Goal: Information Seeking & Learning: Learn about a topic

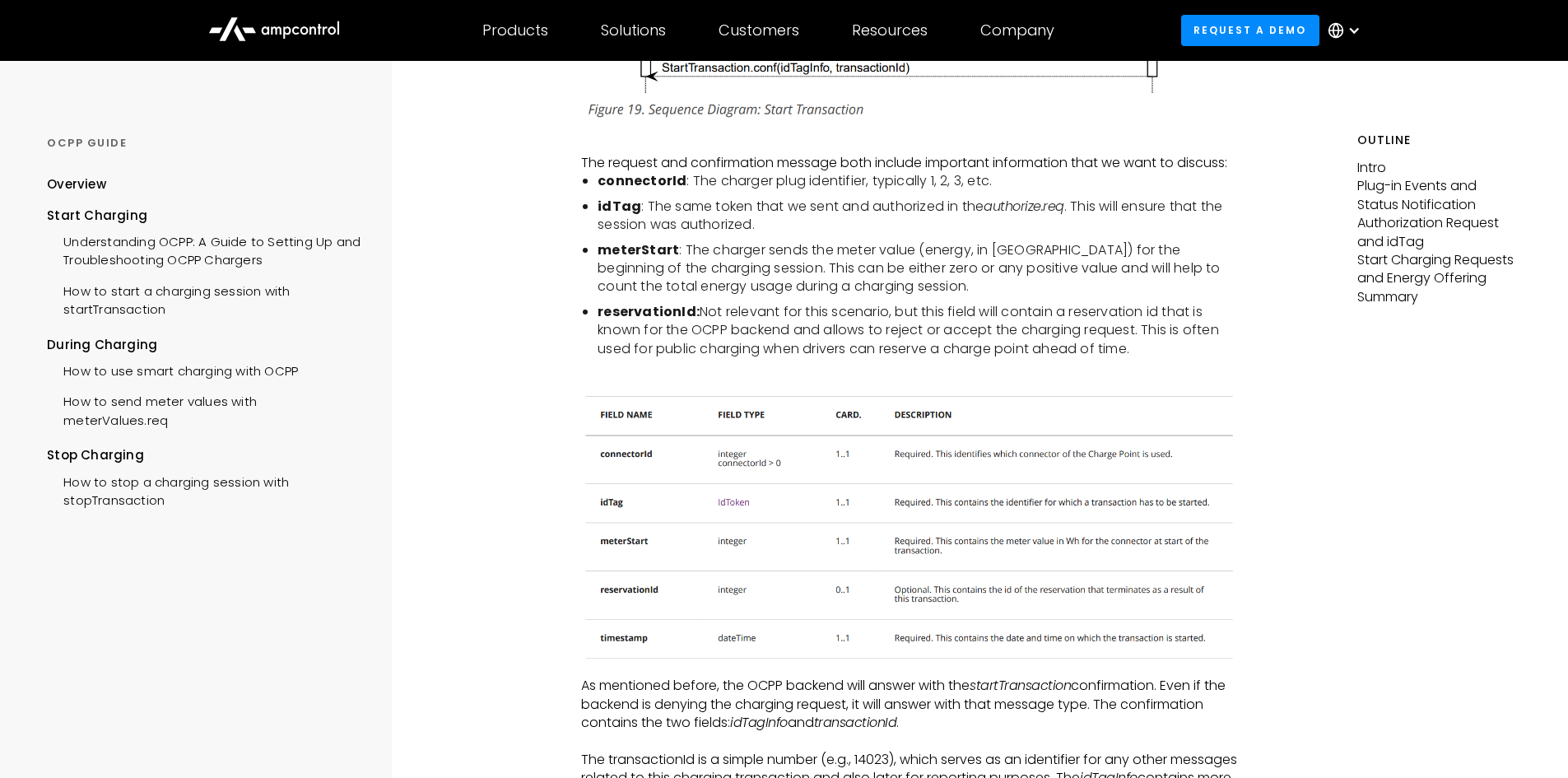
scroll to position [2716, 0]
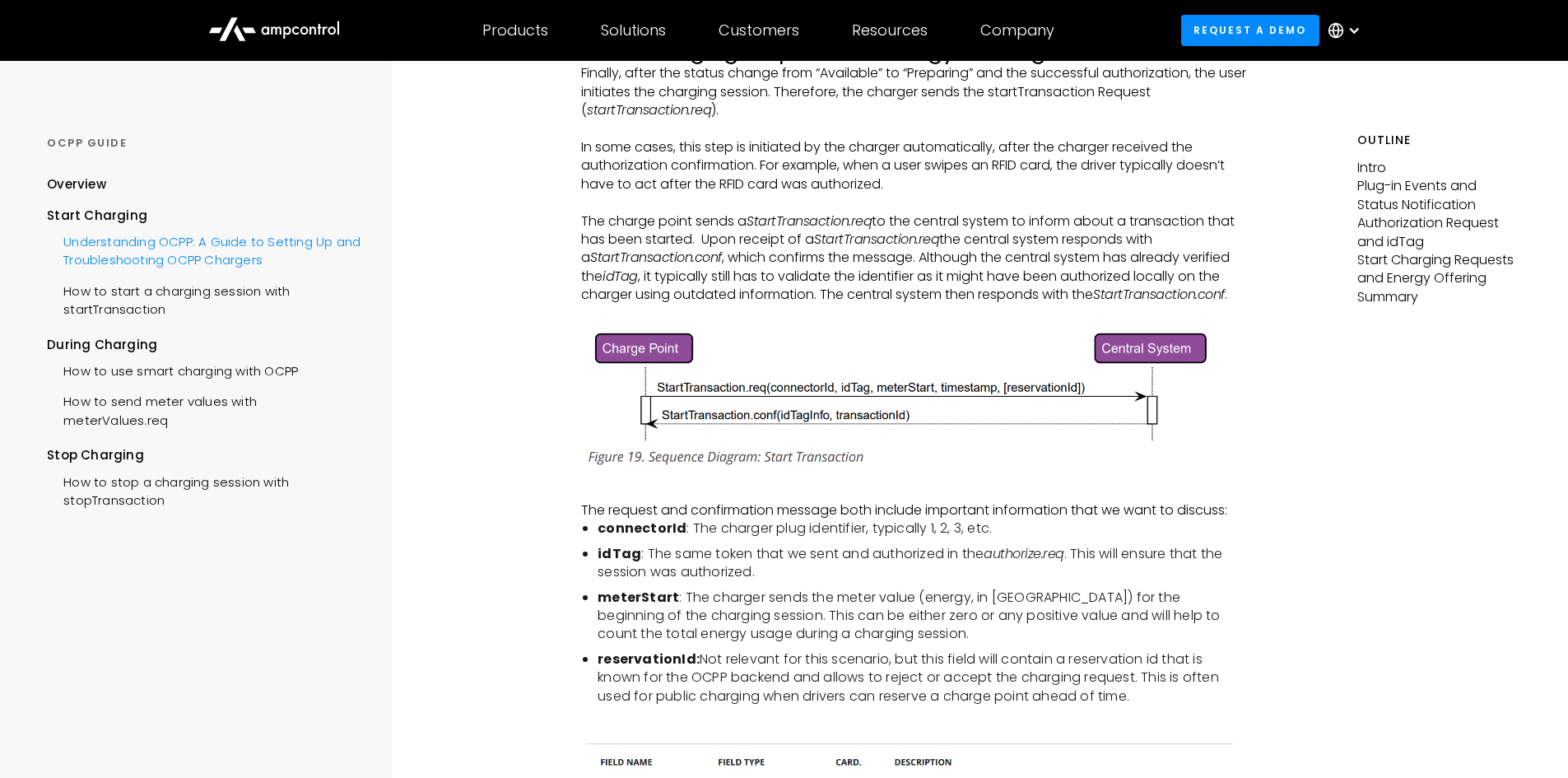
click at [195, 249] on div "Understanding OCPP: A Guide to Setting Up and Troubleshooting OCPP Chargers" at bounding box center [203, 249] width 313 height 49
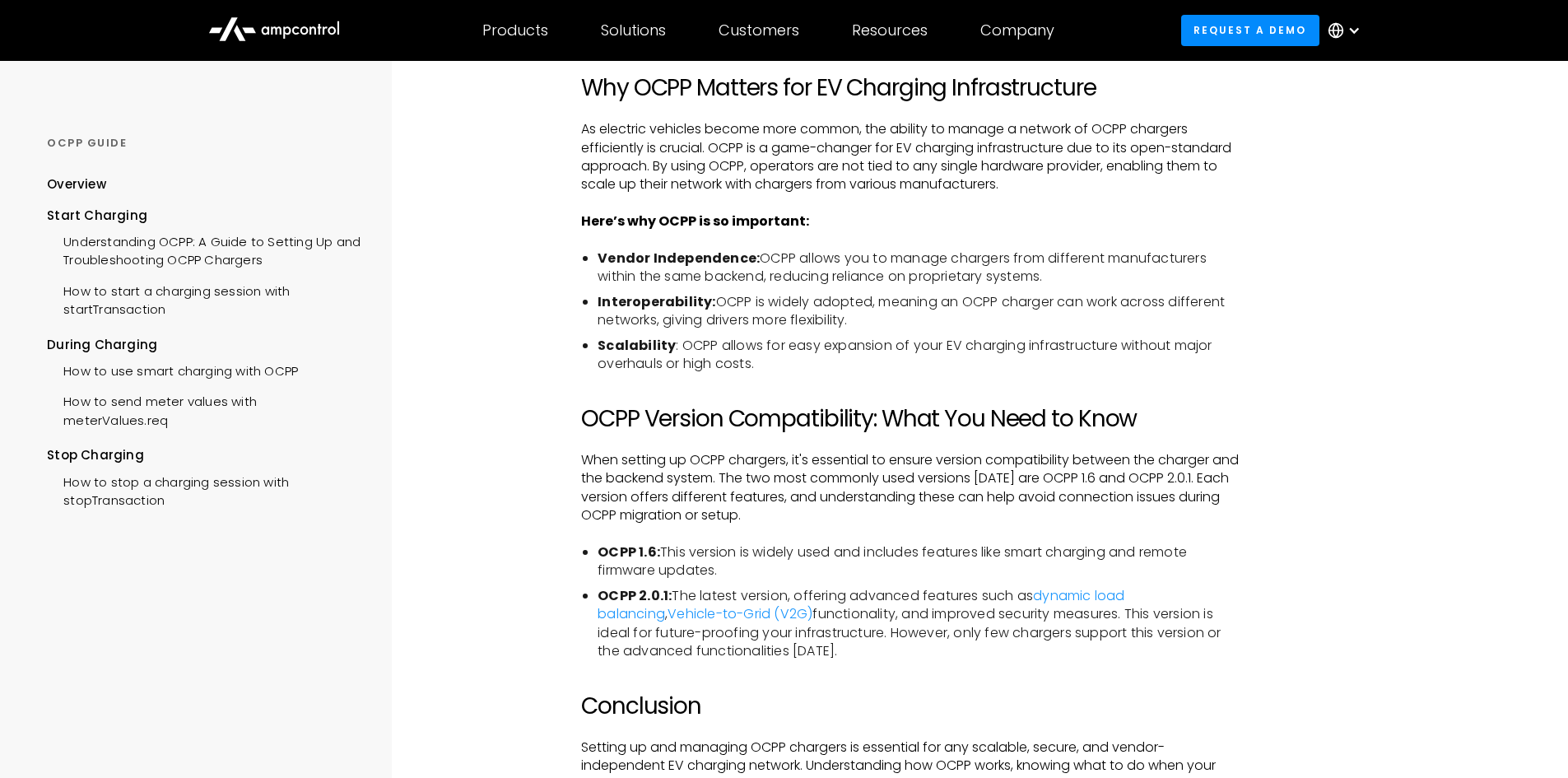
scroll to position [2716, 0]
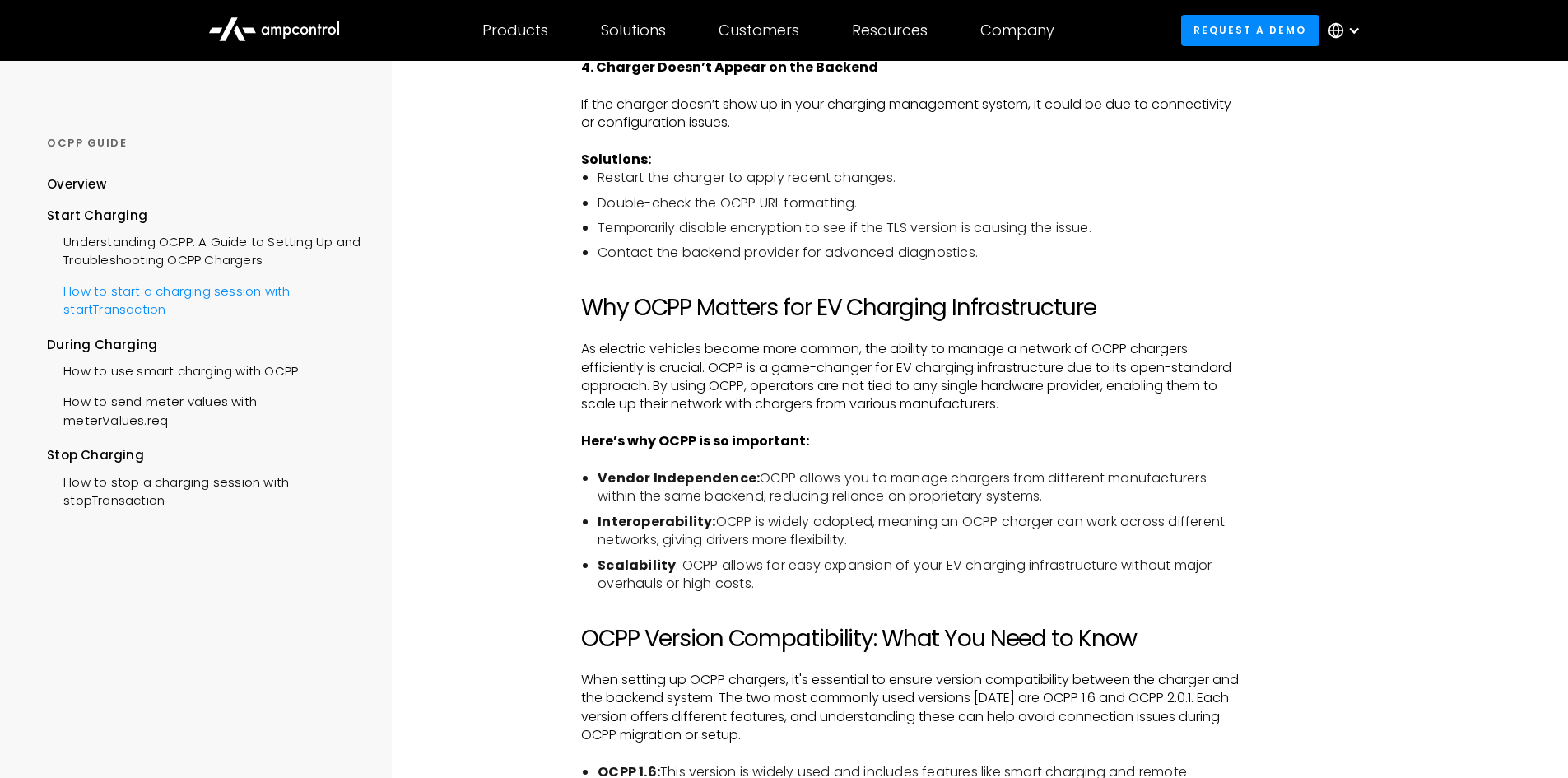
click at [201, 298] on div "How to start a charging session with startTransaction" at bounding box center [203, 298] width 313 height 49
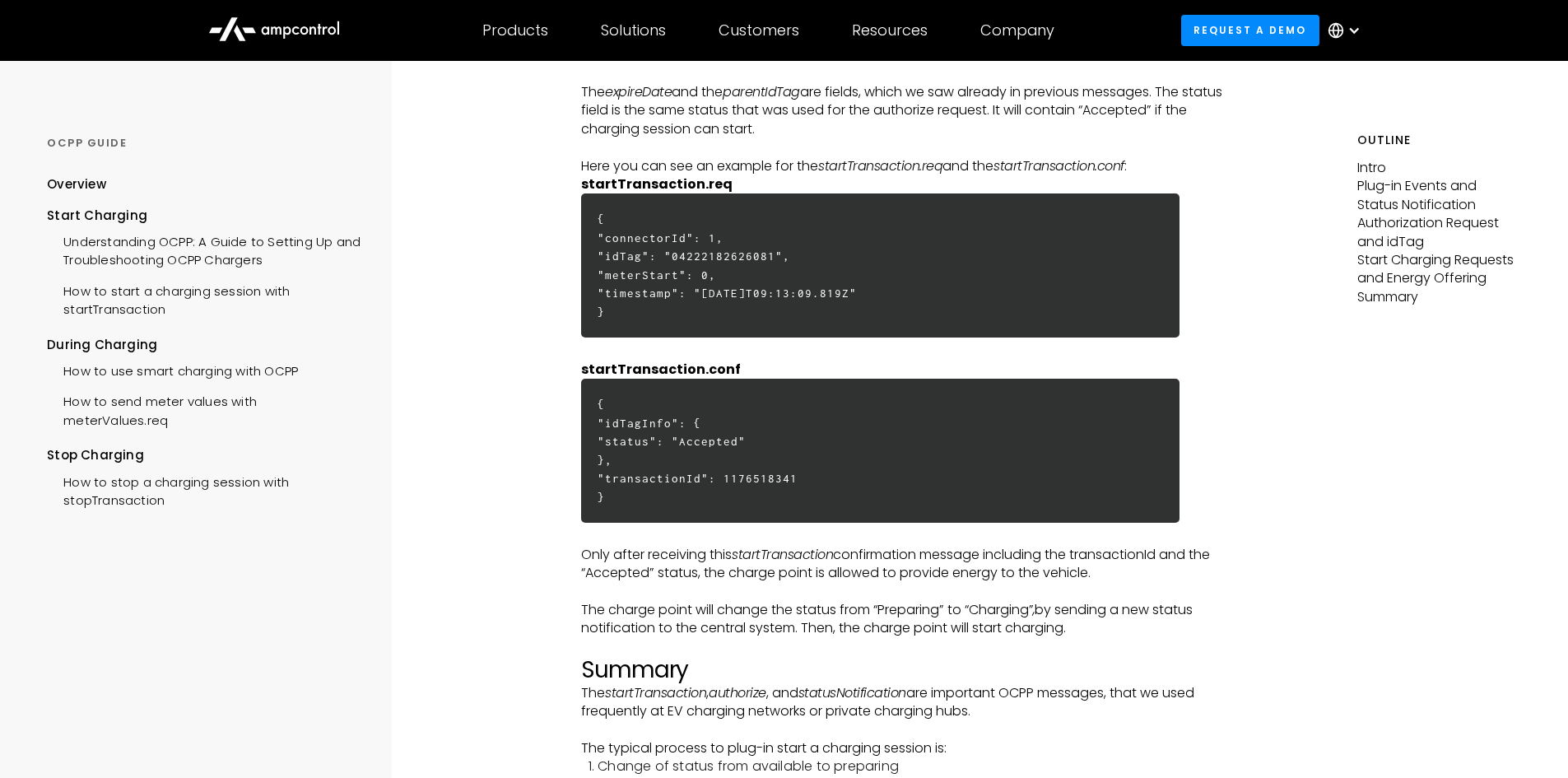
scroll to position [3868, 0]
